Goal: Transaction & Acquisition: Purchase product/service

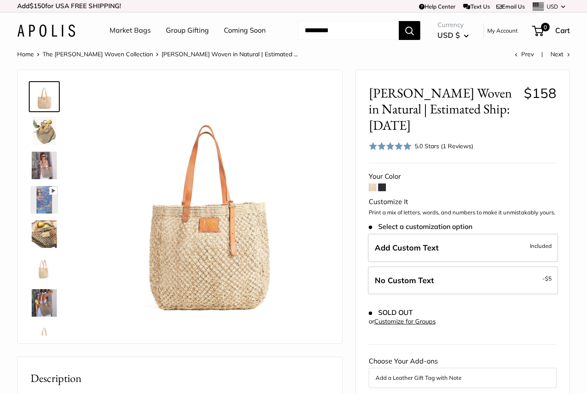
click at [383, 184] on span at bounding box center [382, 188] width 8 height 8
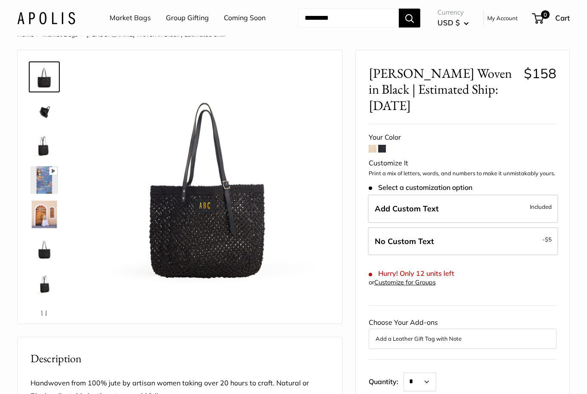
scroll to position [18, 0]
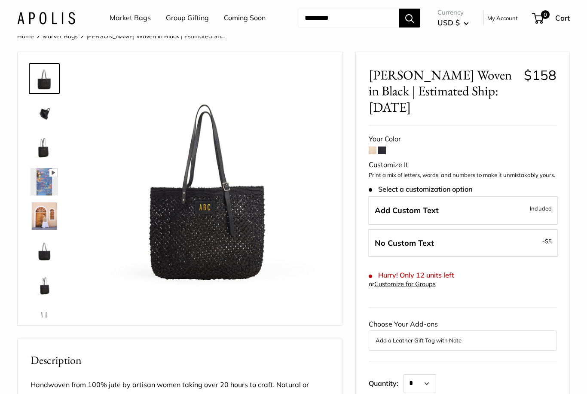
click at [374, 147] on span at bounding box center [373, 151] width 8 height 8
